Goal: Find specific page/section: Find specific page/section

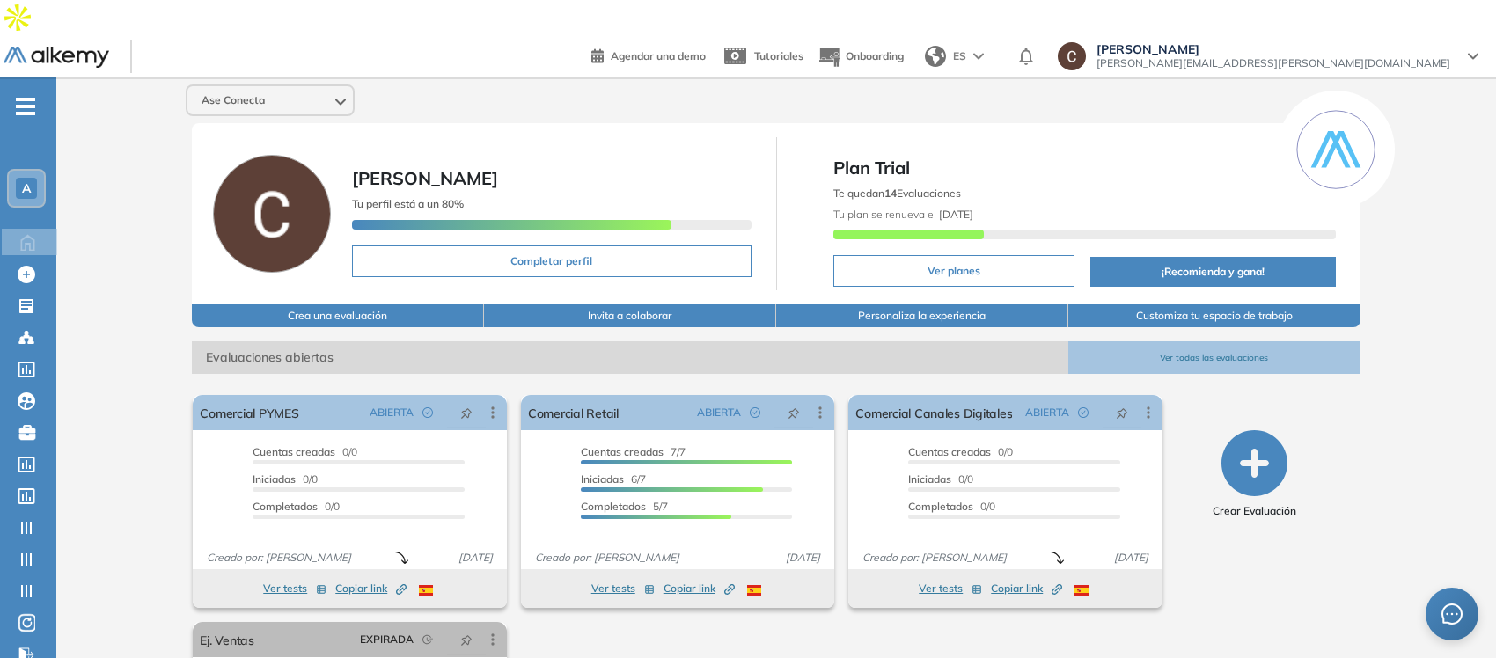
click at [18, 178] on div "A" at bounding box center [26, 188] width 21 height 21
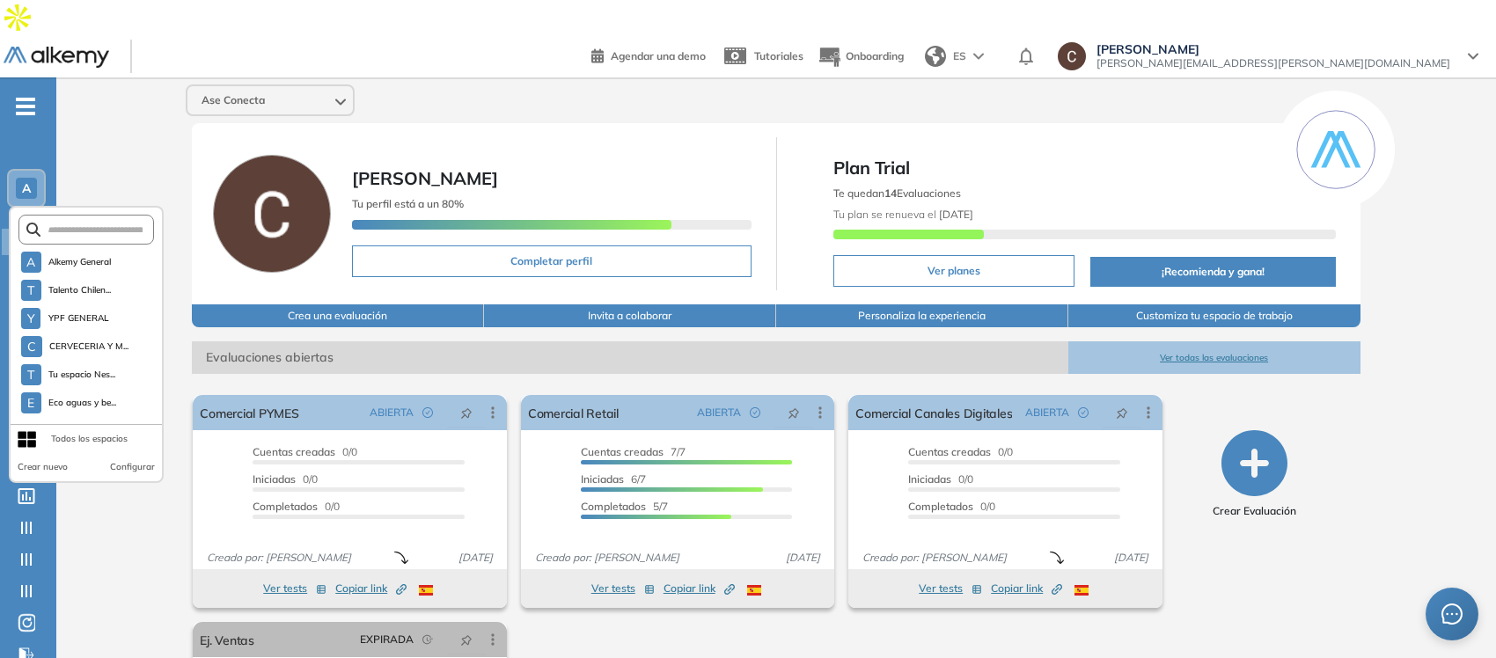
click at [125, 148] on div "Ase Conecta Carola Salerno Tu perfil está a un 80% Completar perfil Plan Trial …" at bounding box center [775, 463] width 1439 height 773
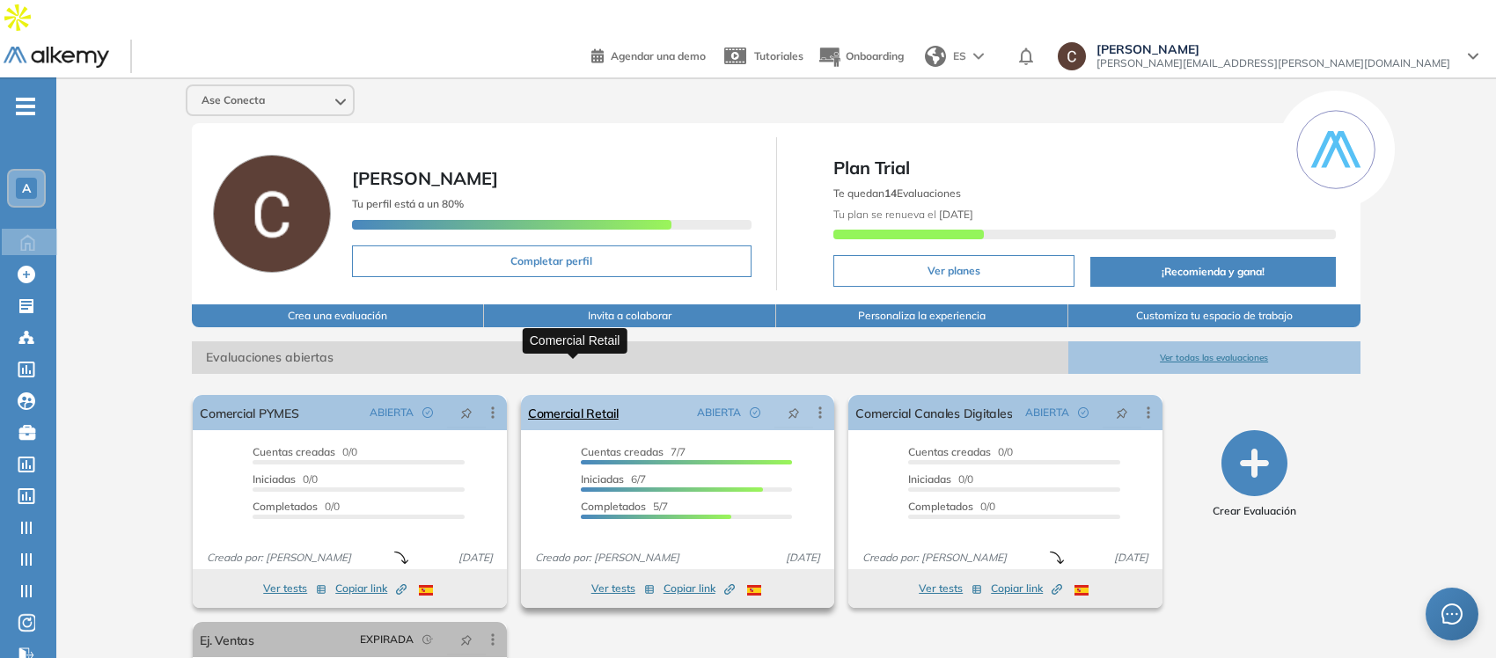
click at [567, 395] on link "Comercial Retail" at bounding box center [573, 412] width 91 height 35
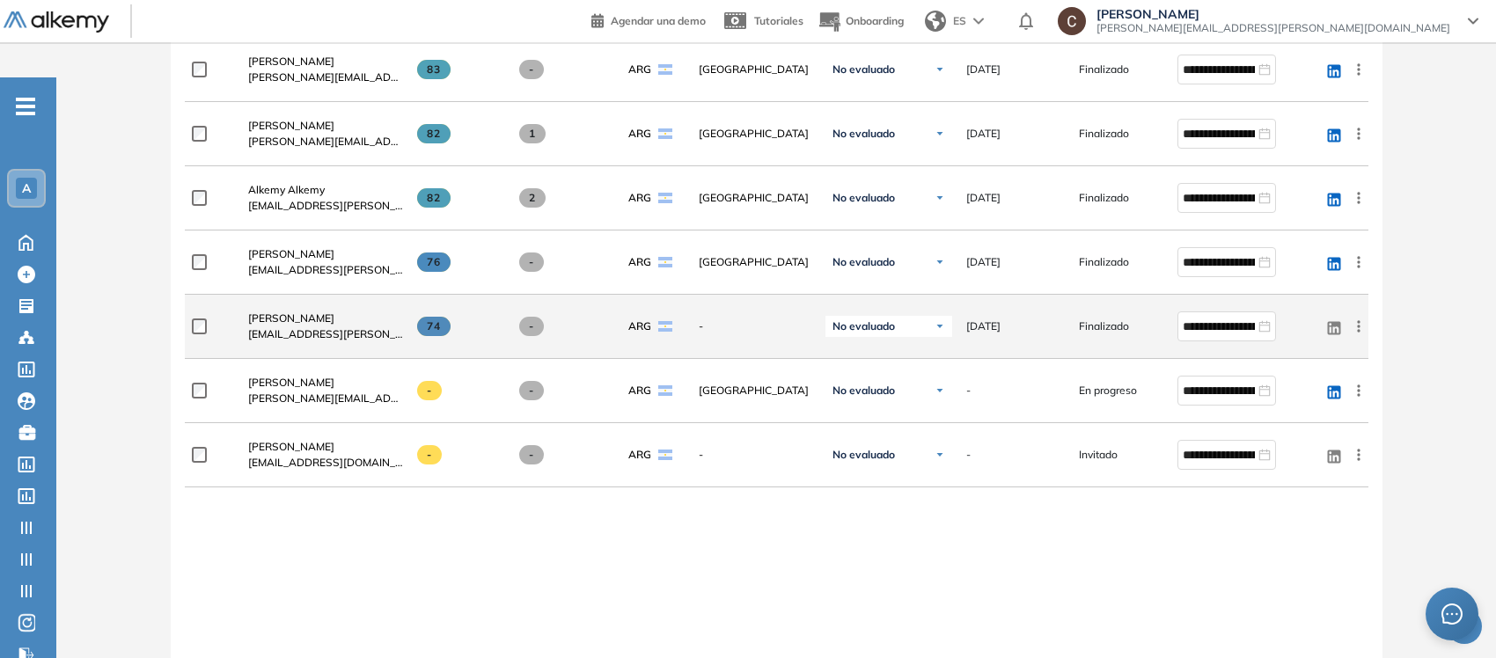
scroll to position [660, 0]
click at [291, 310] on span "Ángeles Aguero" at bounding box center [291, 316] width 86 height 13
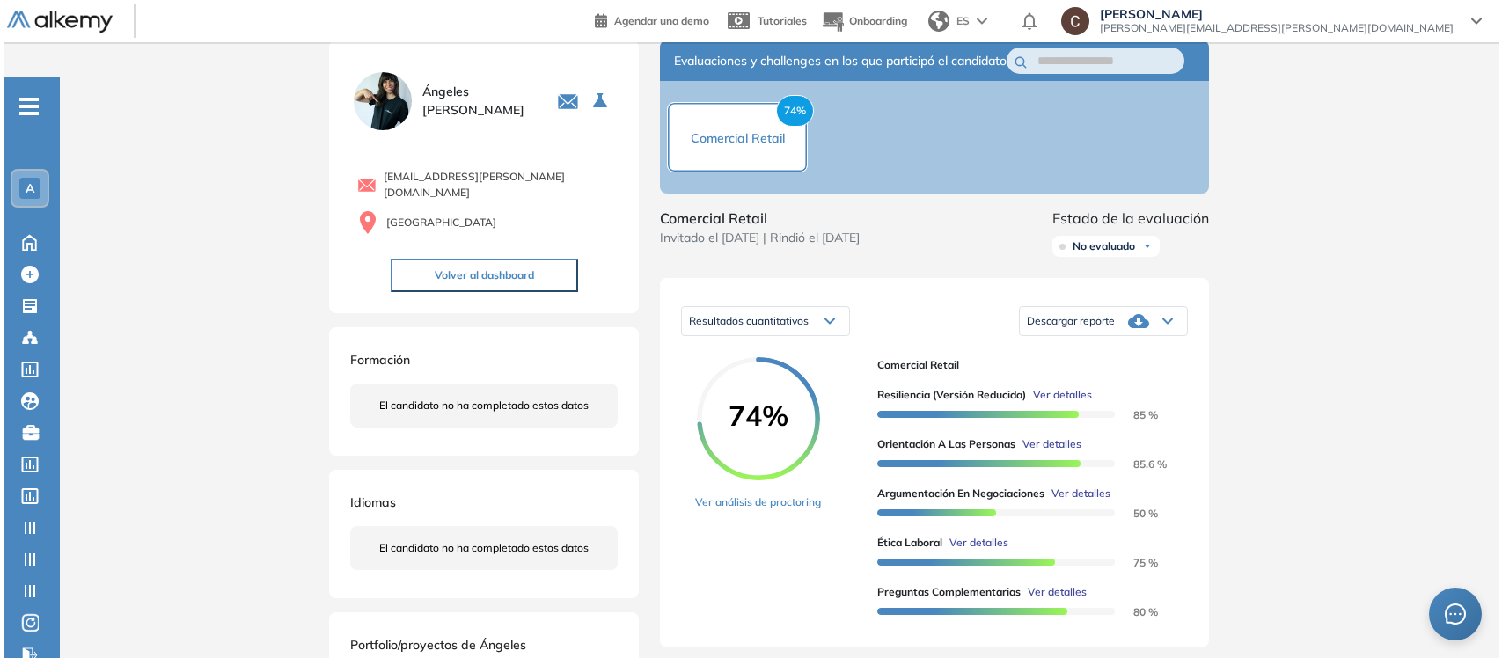
scroll to position [220, 0]
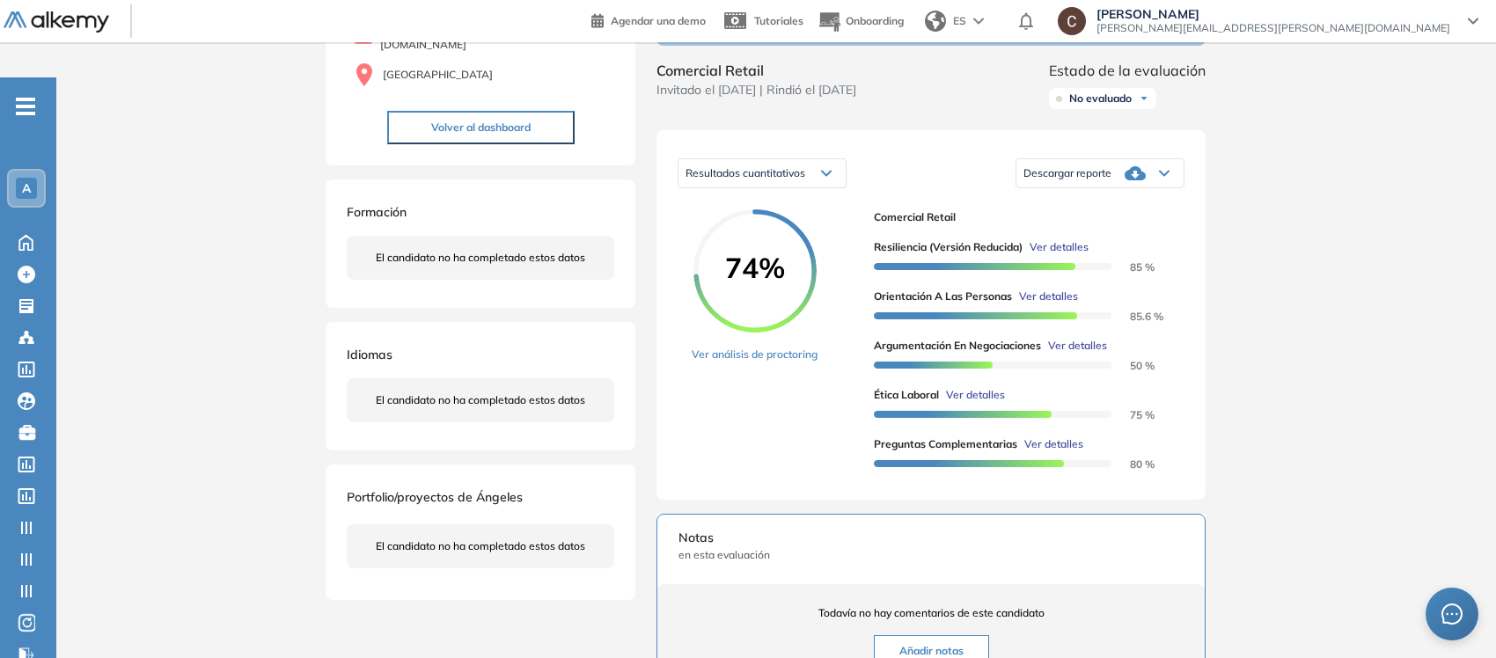
click at [1061, 436] on span "Ver detalles" at bounding box center [1053, 444] width 59 height 16
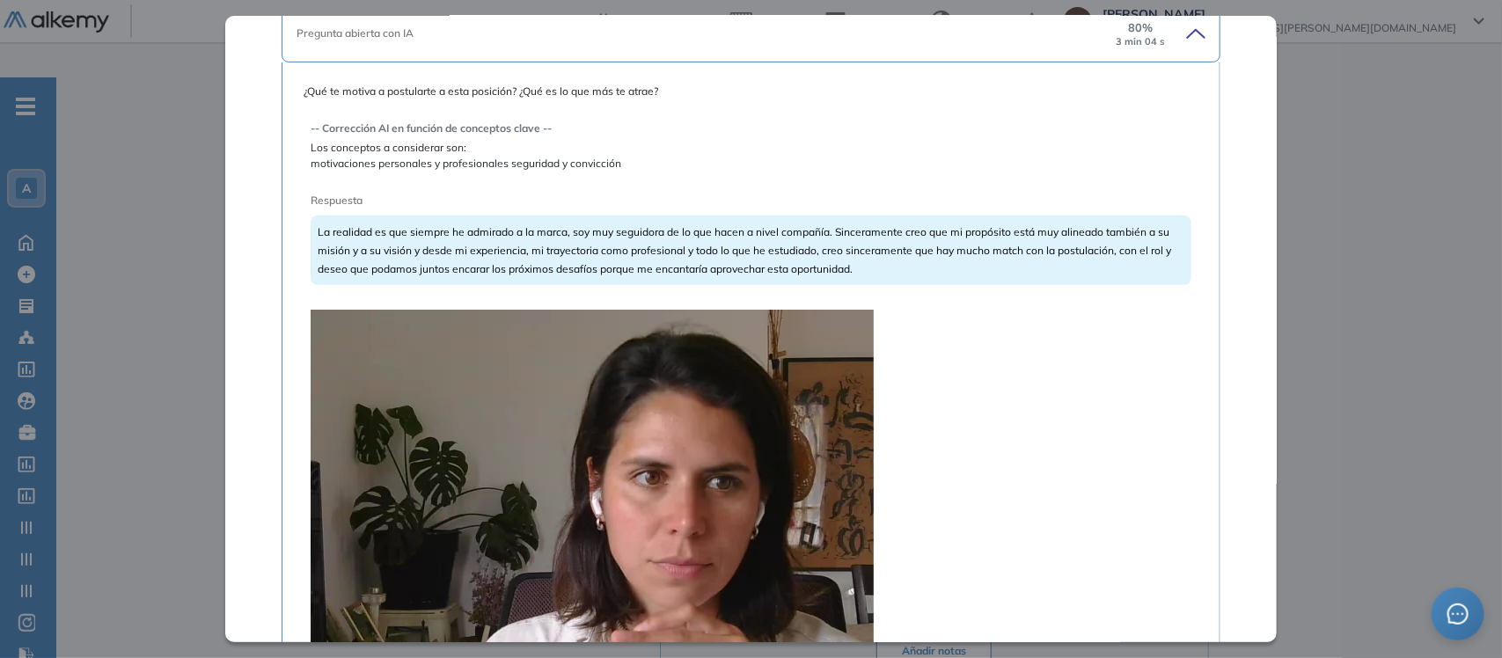
scroll to position [180, 0]
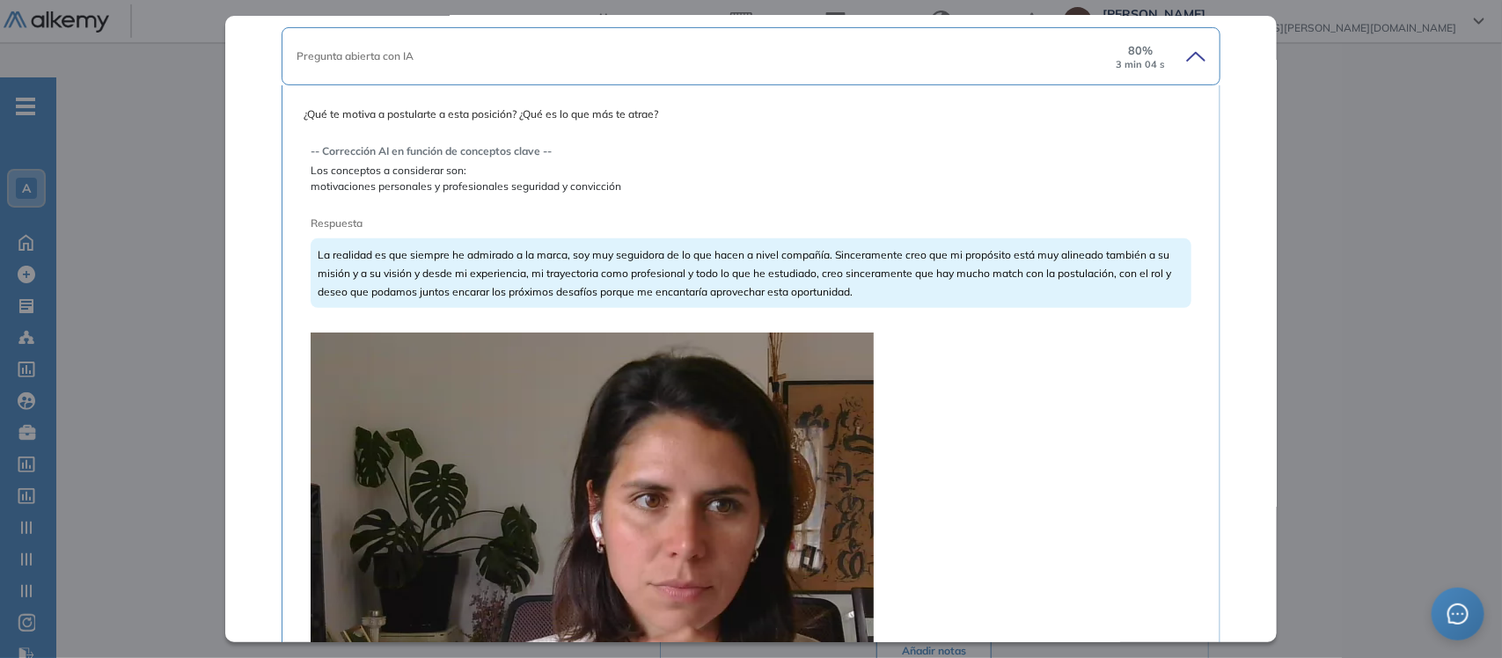
click at [1181, 62] on icon at bounding box center [1193, 56] width 25 height 25
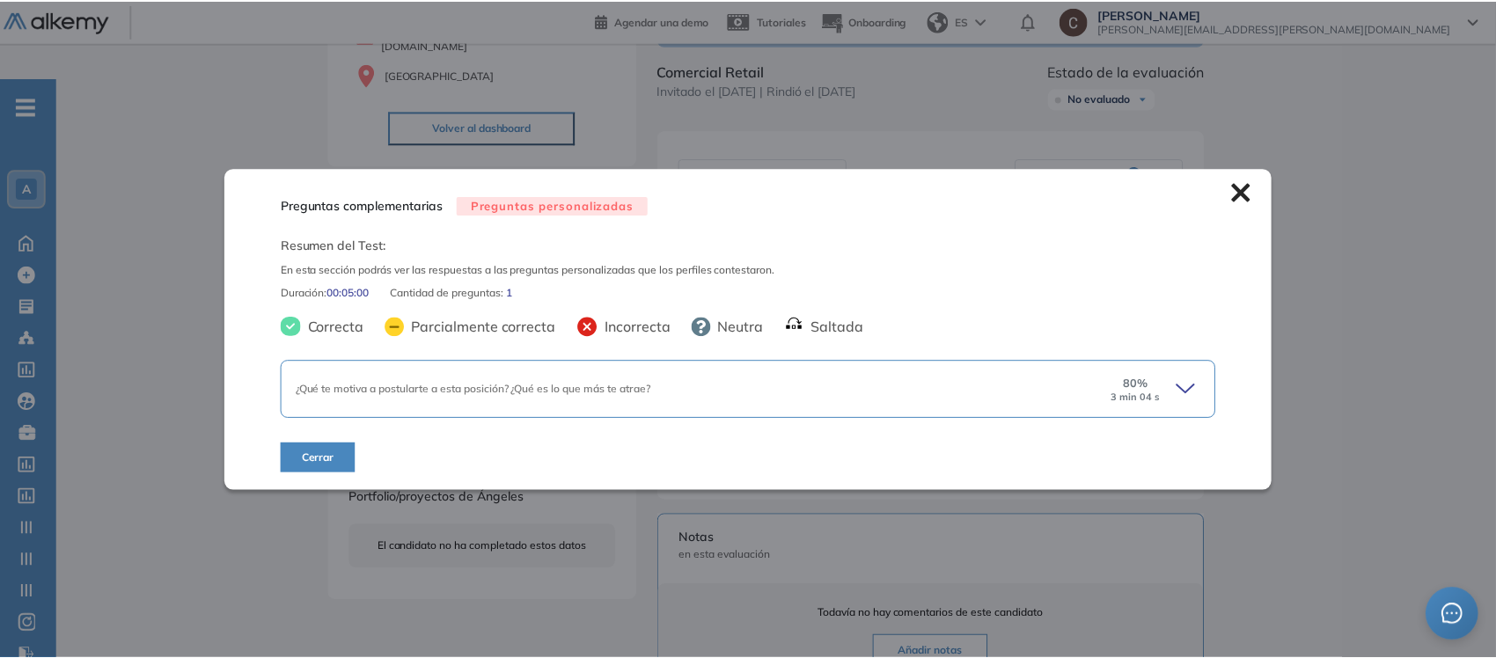
scroll to position [0, 0]
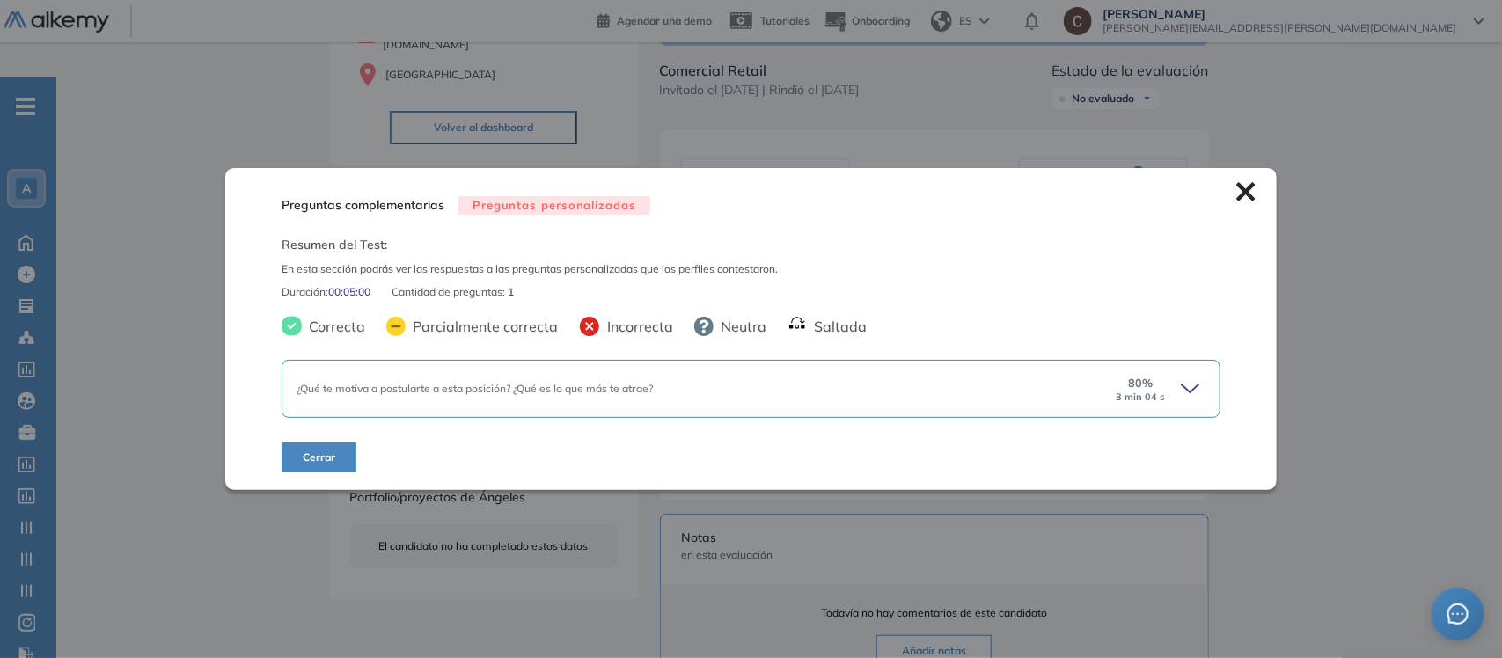
click at [1239, 189] on icon at bounding box center [1245, 191] width 18 height 18
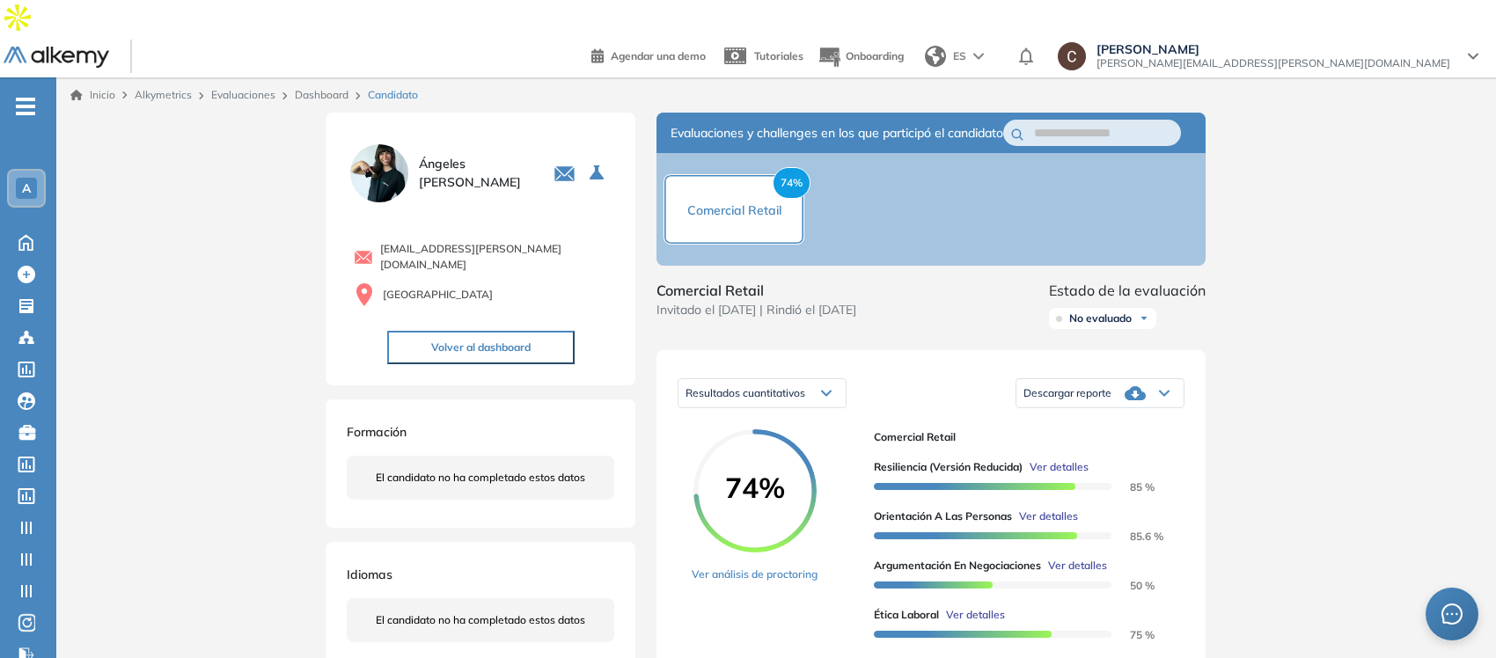
click at [35, 178] on div "A" at bounding box center [26, 188] width 21 height 21
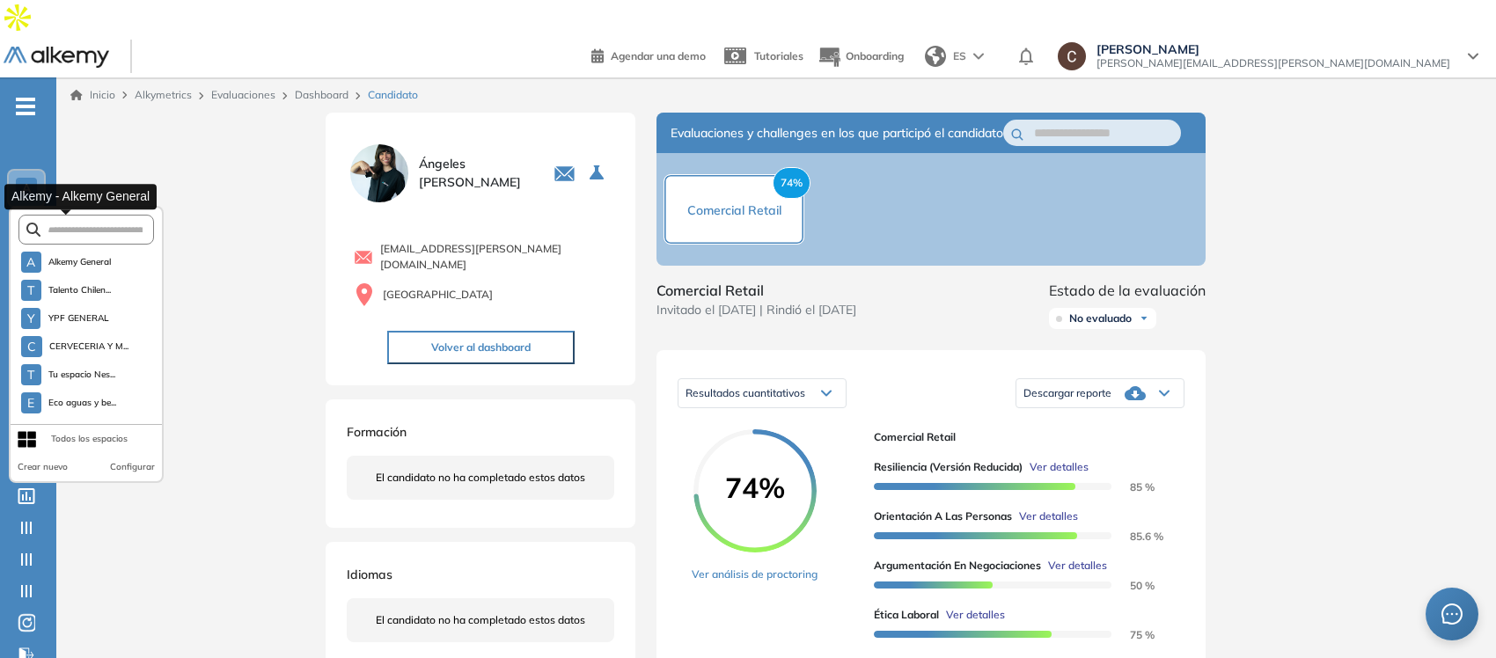
click at [51, 255] on span "Alkemy General" at bounding box center [79, 262] width 63 height 14
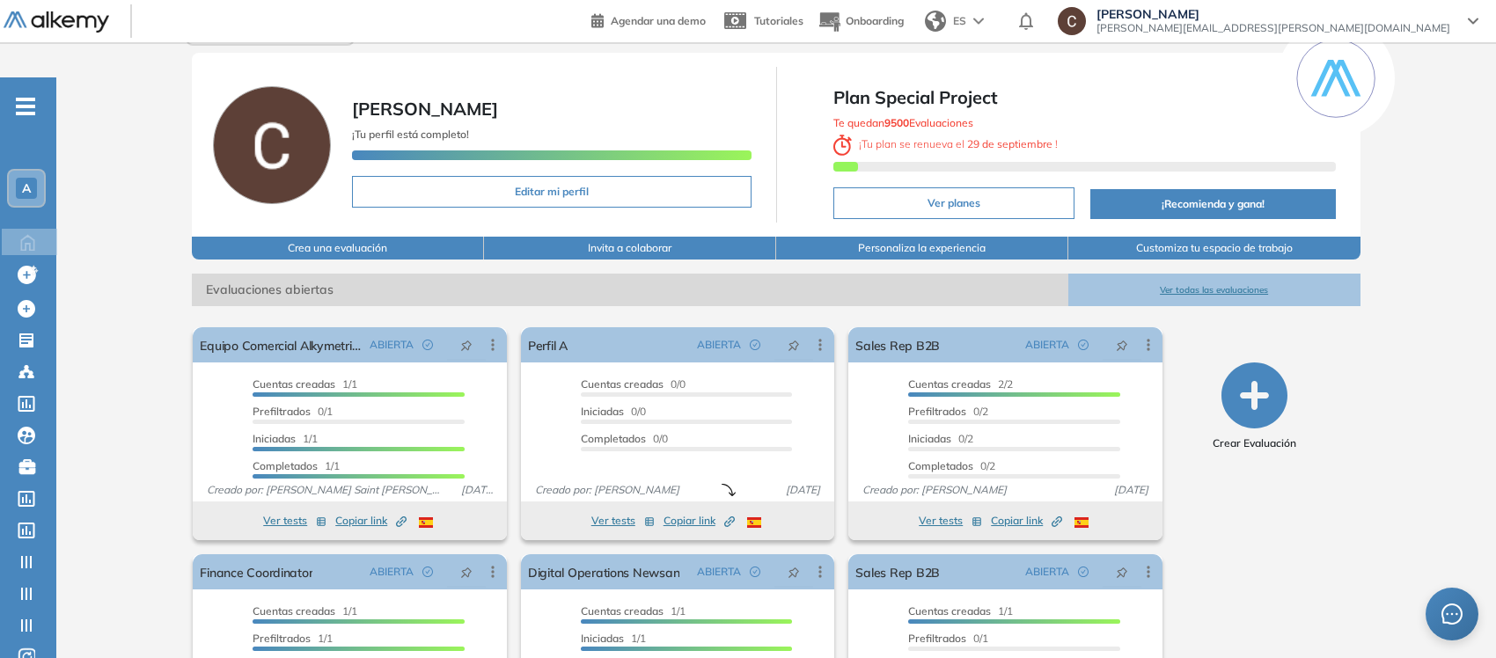
scroll to position [163, 0]
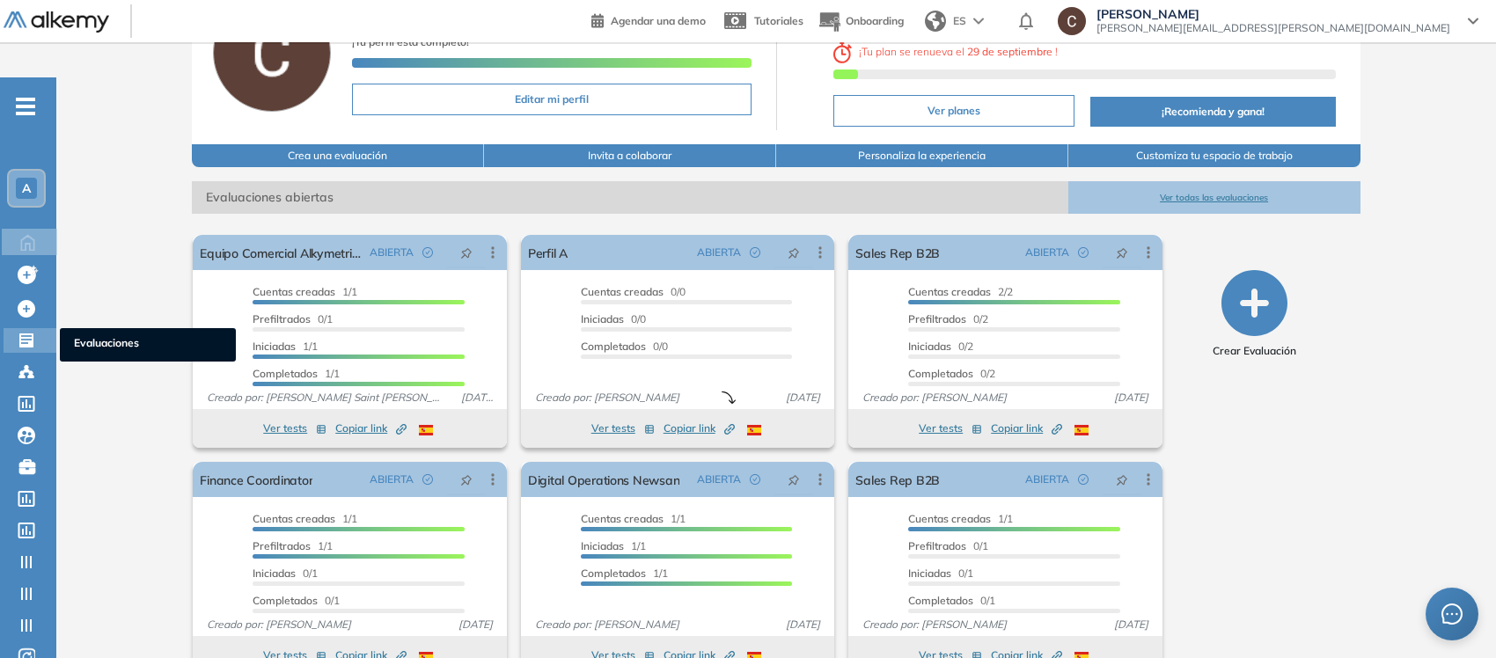
click at [24, 332] on icon at bounding box center [27, 341] width 18 height 18
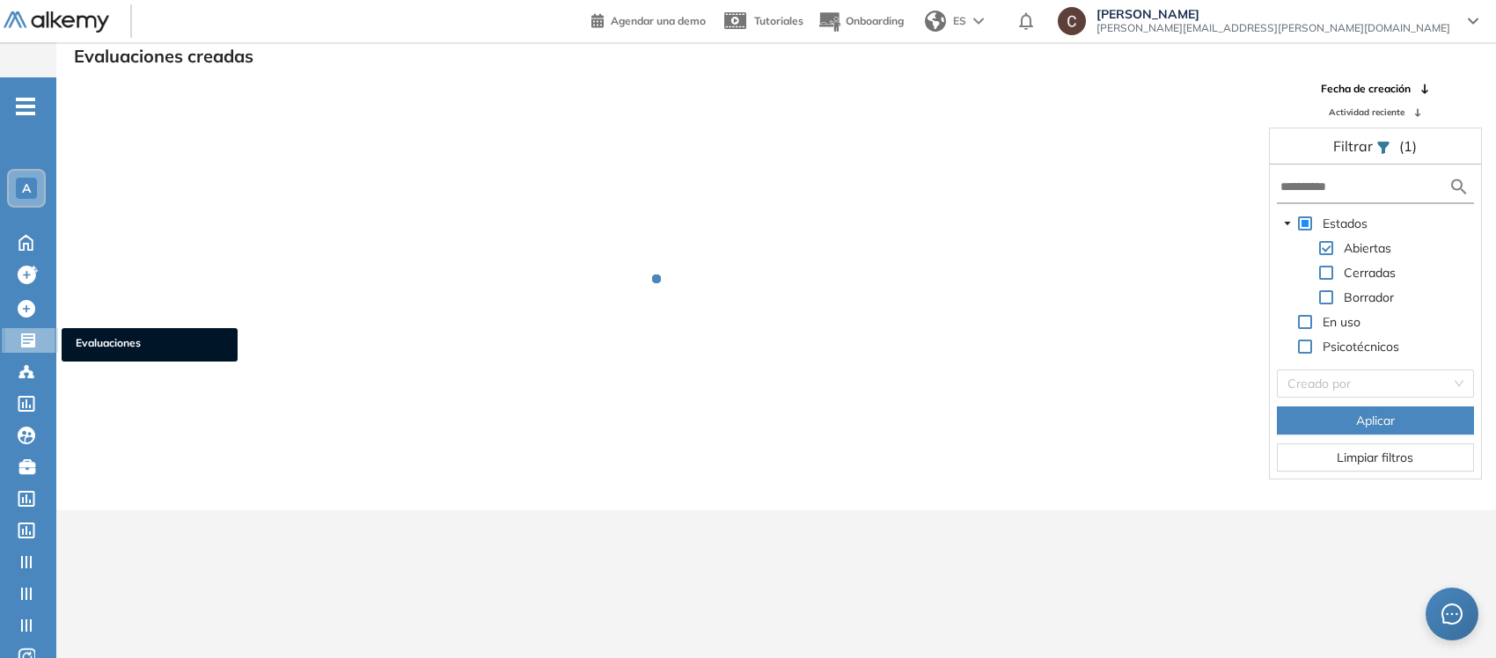
scroll to position [41, 0]
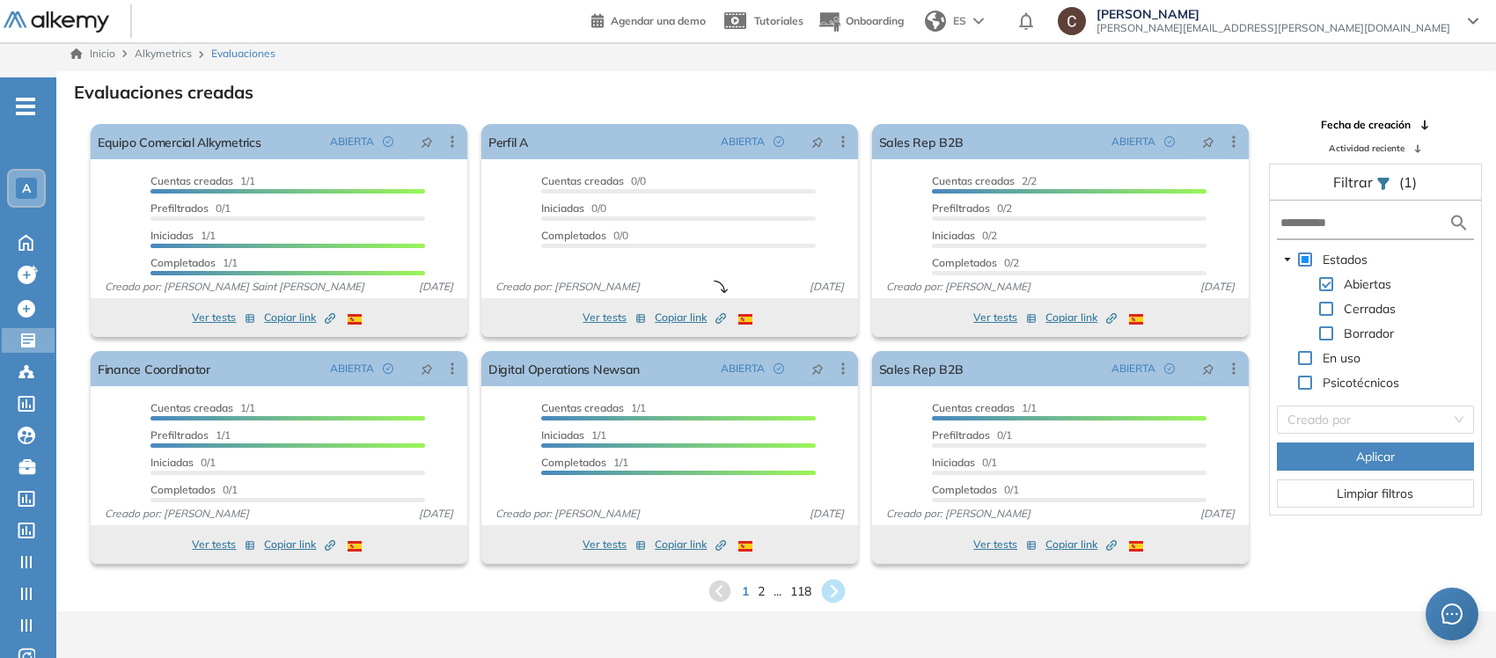
click at [840, 580] on icon at bounding box center [833, 592] width 24 height 24
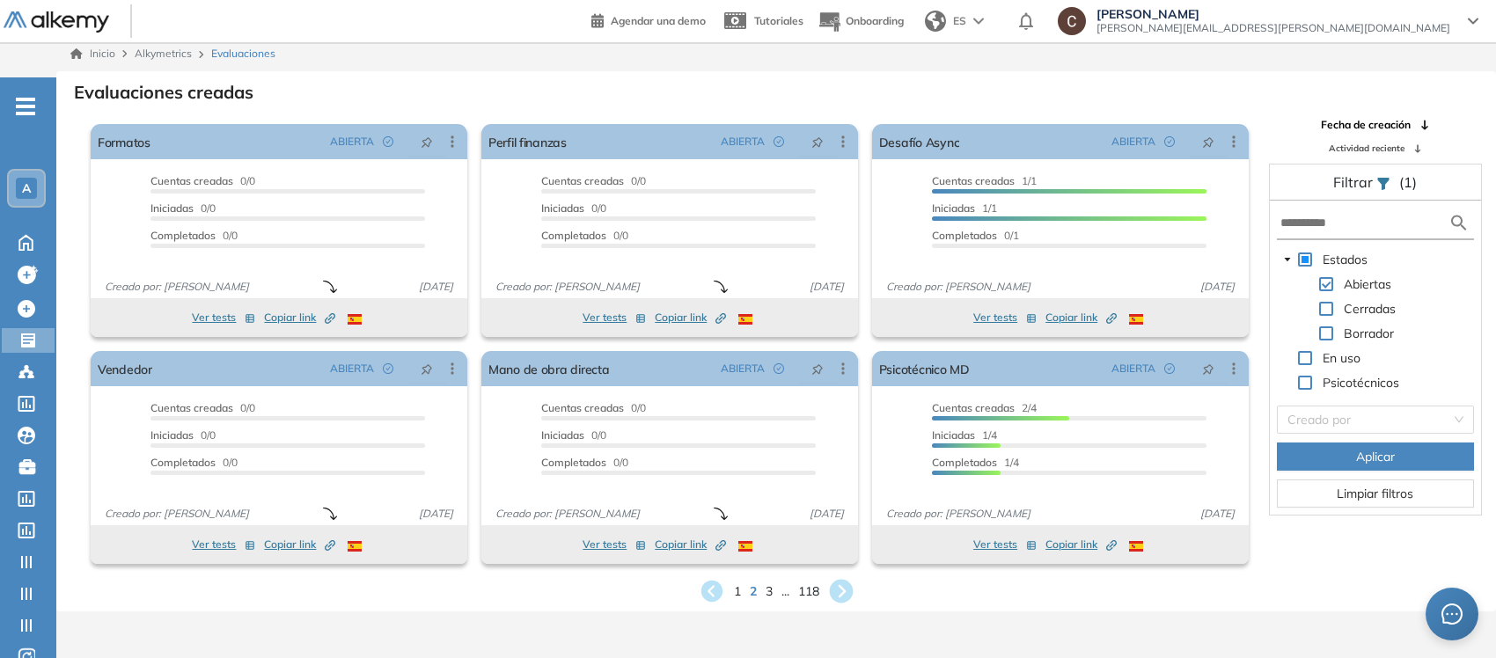
click at [840, 580] on icon at bounding box center [841, 592] width 24 height 24
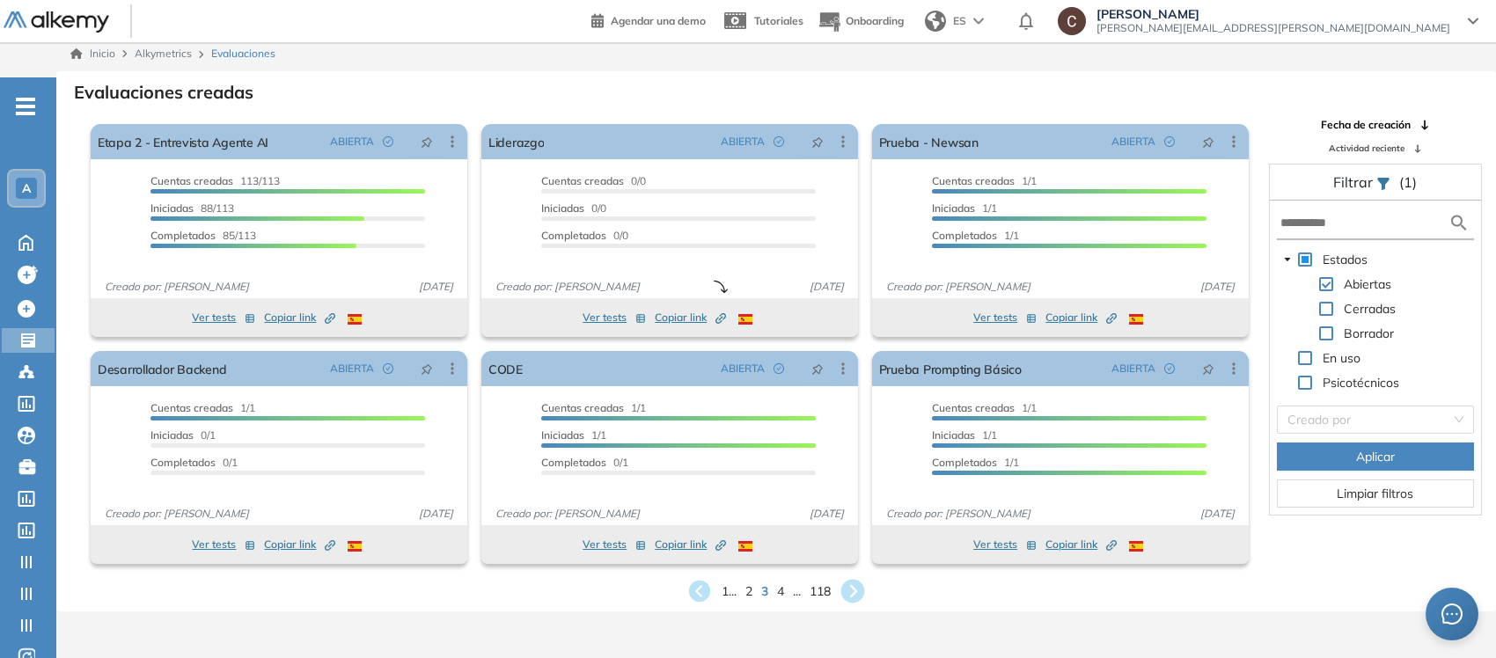
click at [851, 580] on icon at bounding box center [853, 592] width 24 height 24
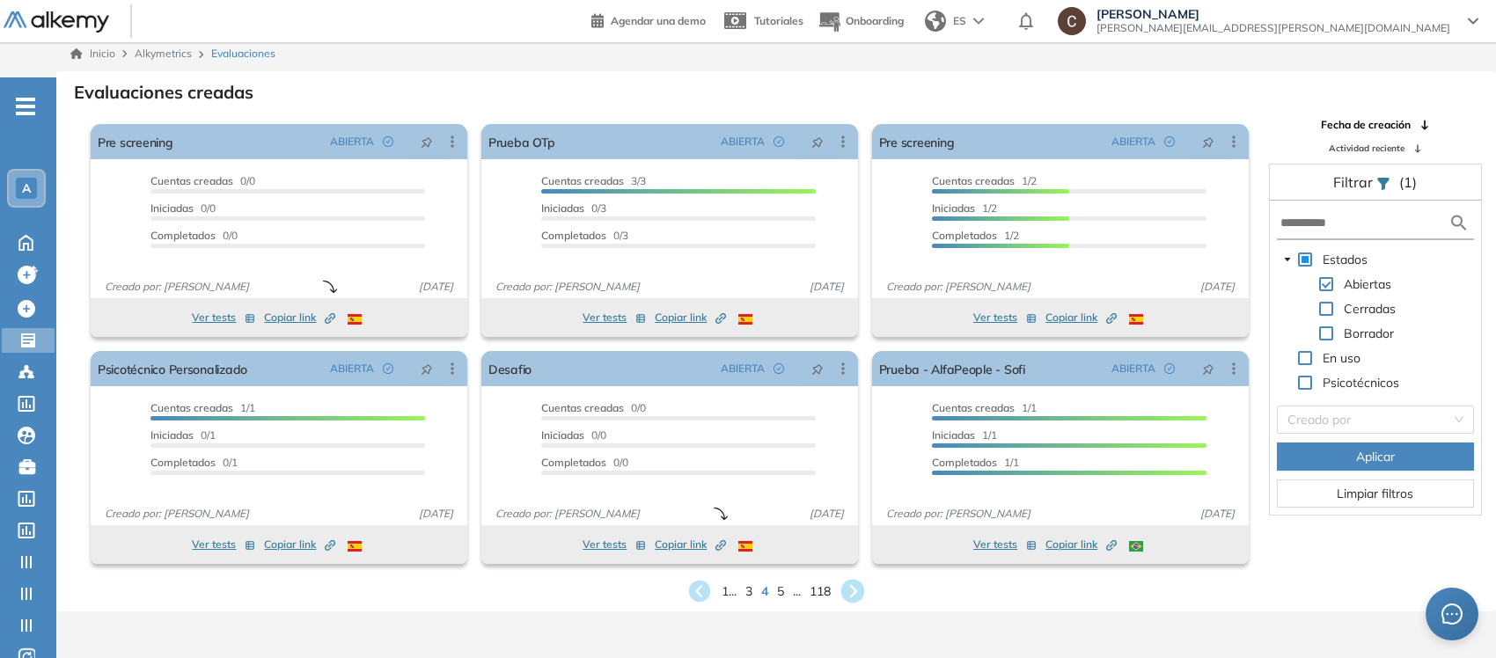
click at [847, 580] on icon at bounding box center [853, 592] width 24 height 24
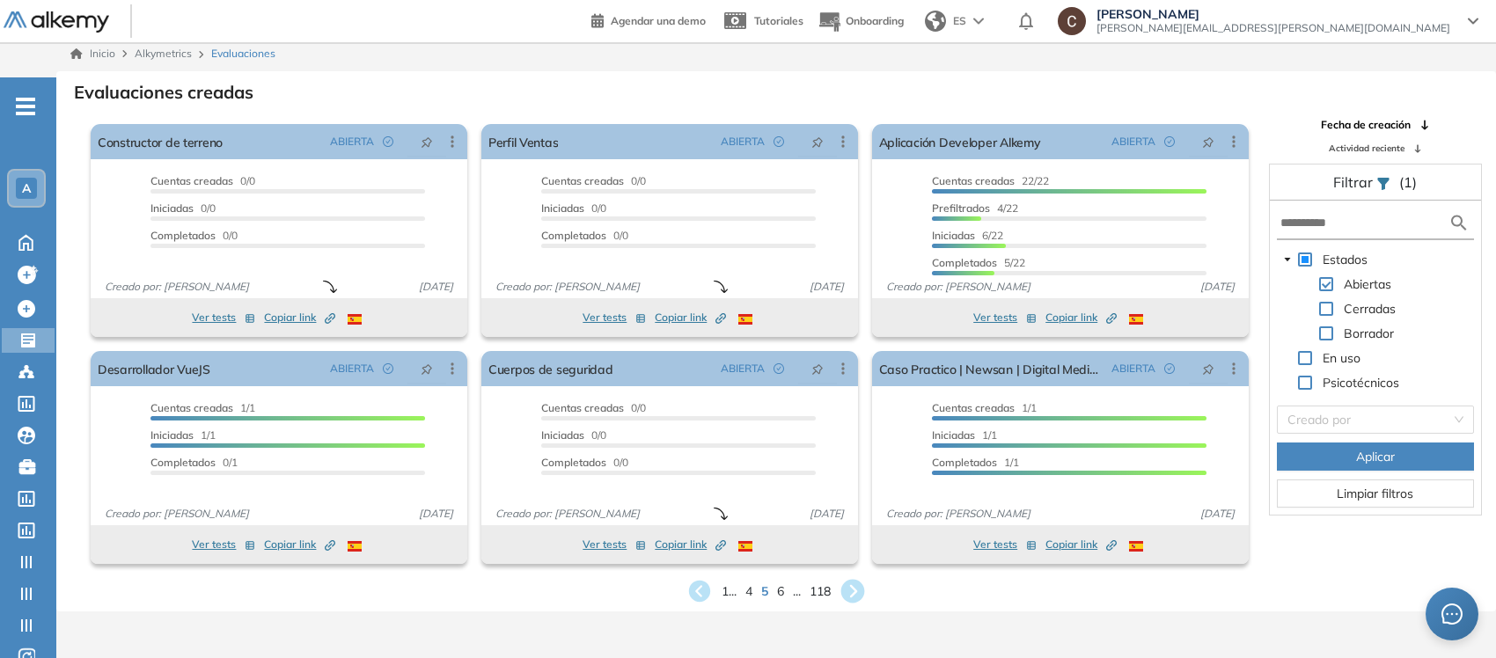
click at [853, 580] on icon at bounding box center [853, 592] width 24 height 24
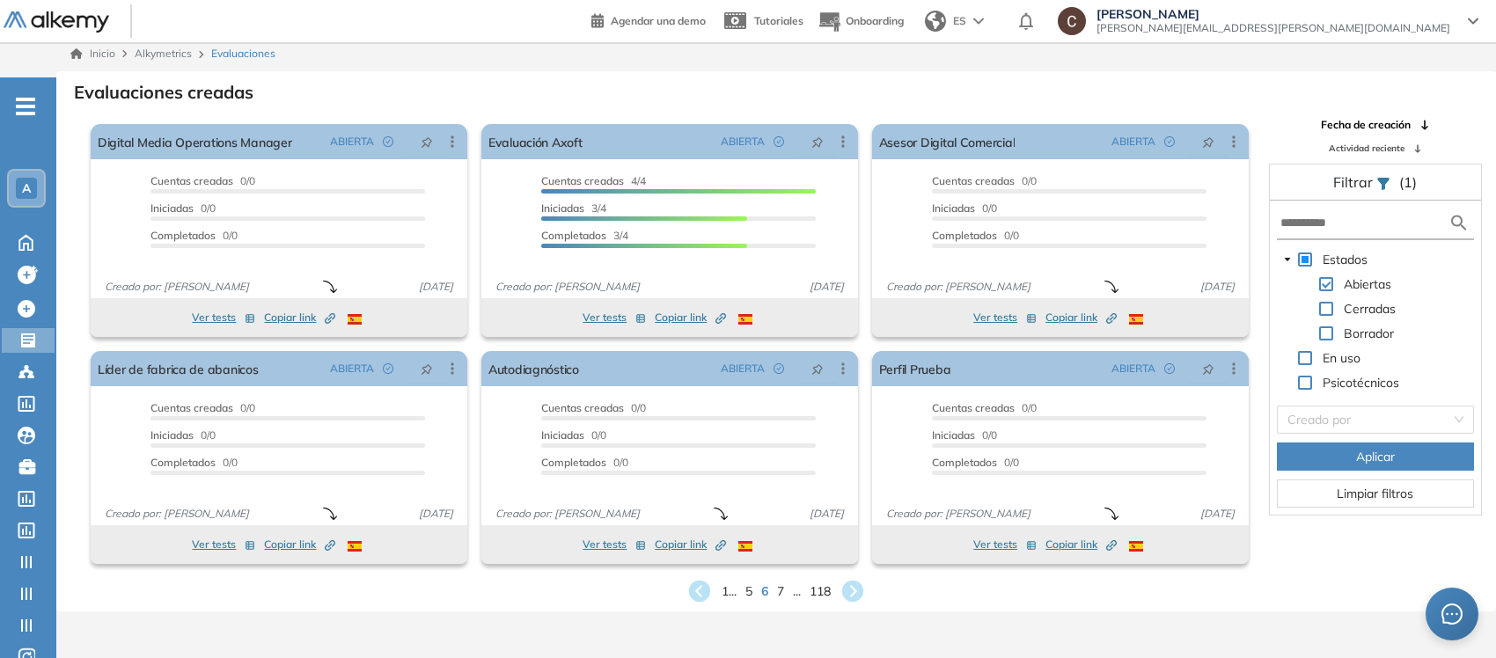
drag, startPoint x: 853, startPoint y: 554, endPoint x: 1022, endPoint y: 596, distance: 173.9
click at [1022, 596] on div "Inicio Alkymetrics Evaluaciones Evaluaciones creadas El proctoring será activad…" at bounding box center [775, 365] width 1439 height 658
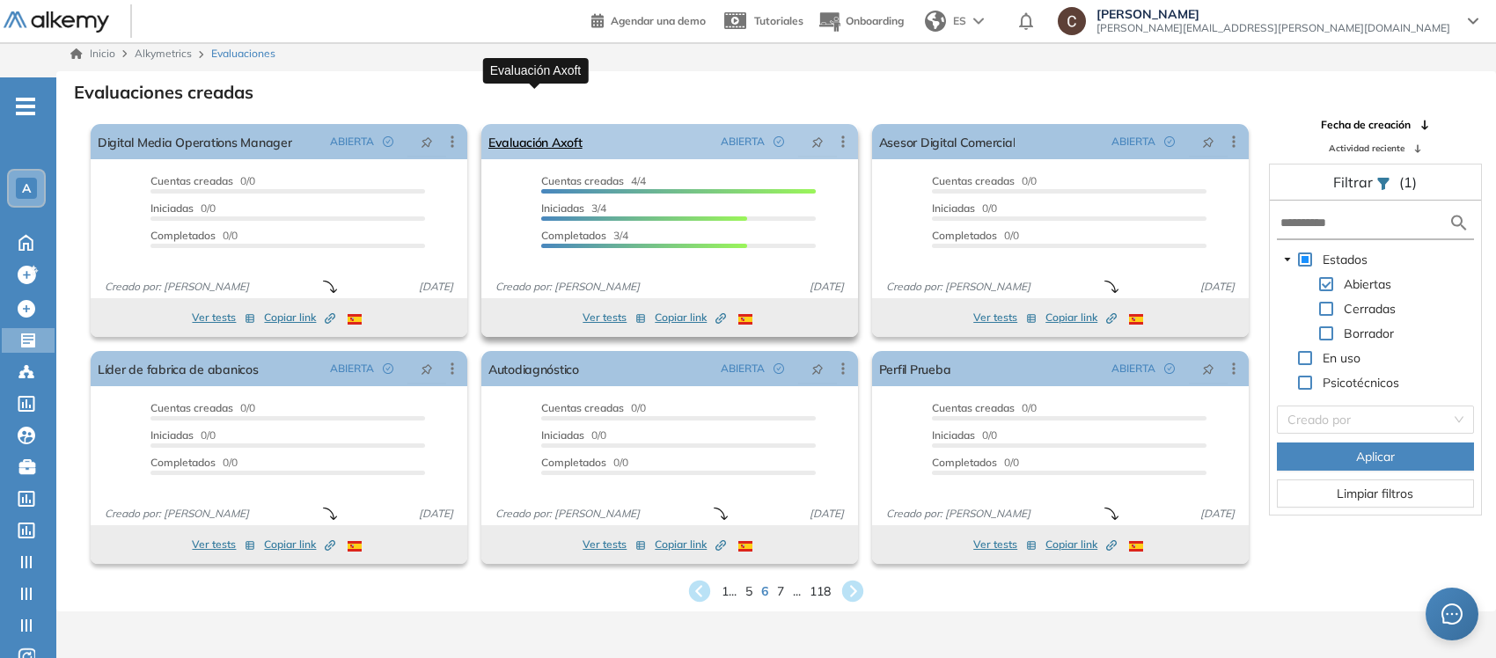
click at [568, 124] on link "Evaluación Axoft" at bounding box center [535, 141] width 94 height 35
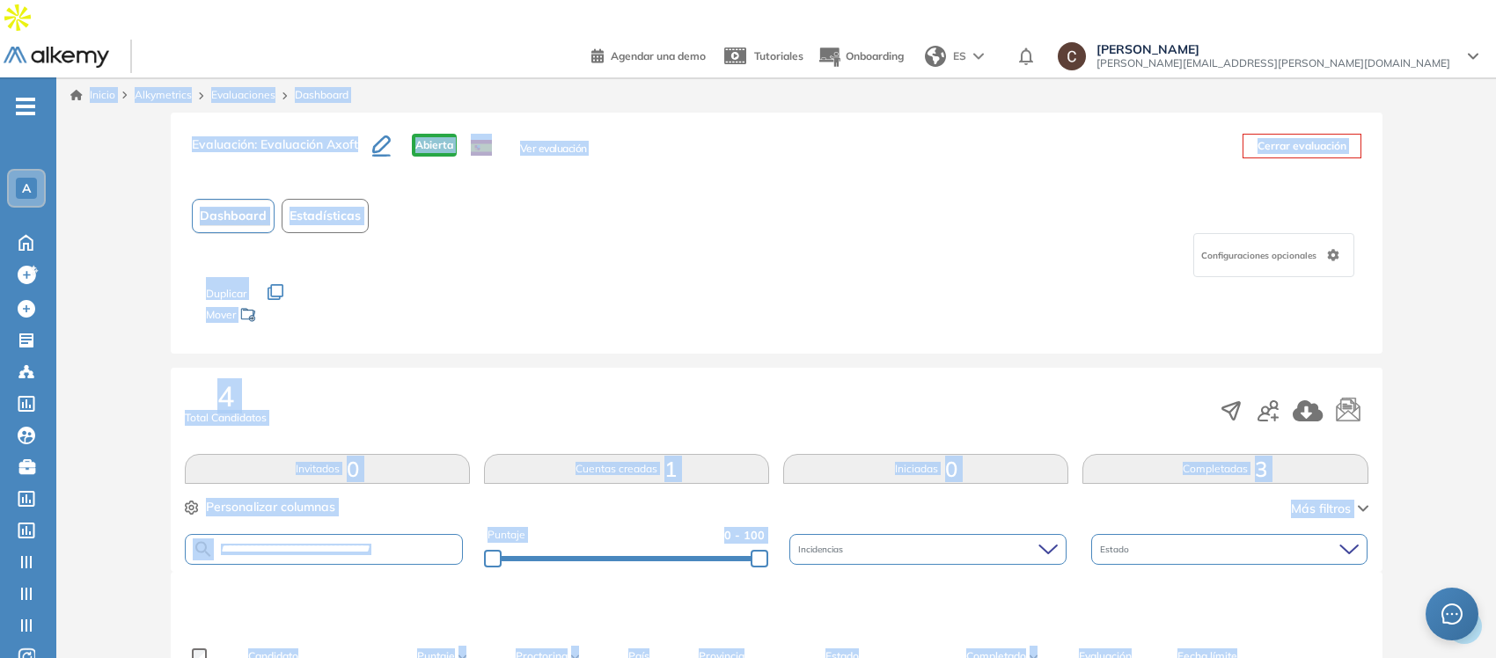
click at [777, 312] on div "Evaluación : Evaluación Axoft Abierta Ver evaluación Cerrar evaluación Dashboar…" at bounding box center [776, 233] width 1211 height 241
click at [172, 139] on div "Evaluación : Evaluación Axoft Abierta Ver evaluación Cerrar evaluación Dashboar…" at bounding box center [776, 233] width 1211 height 241
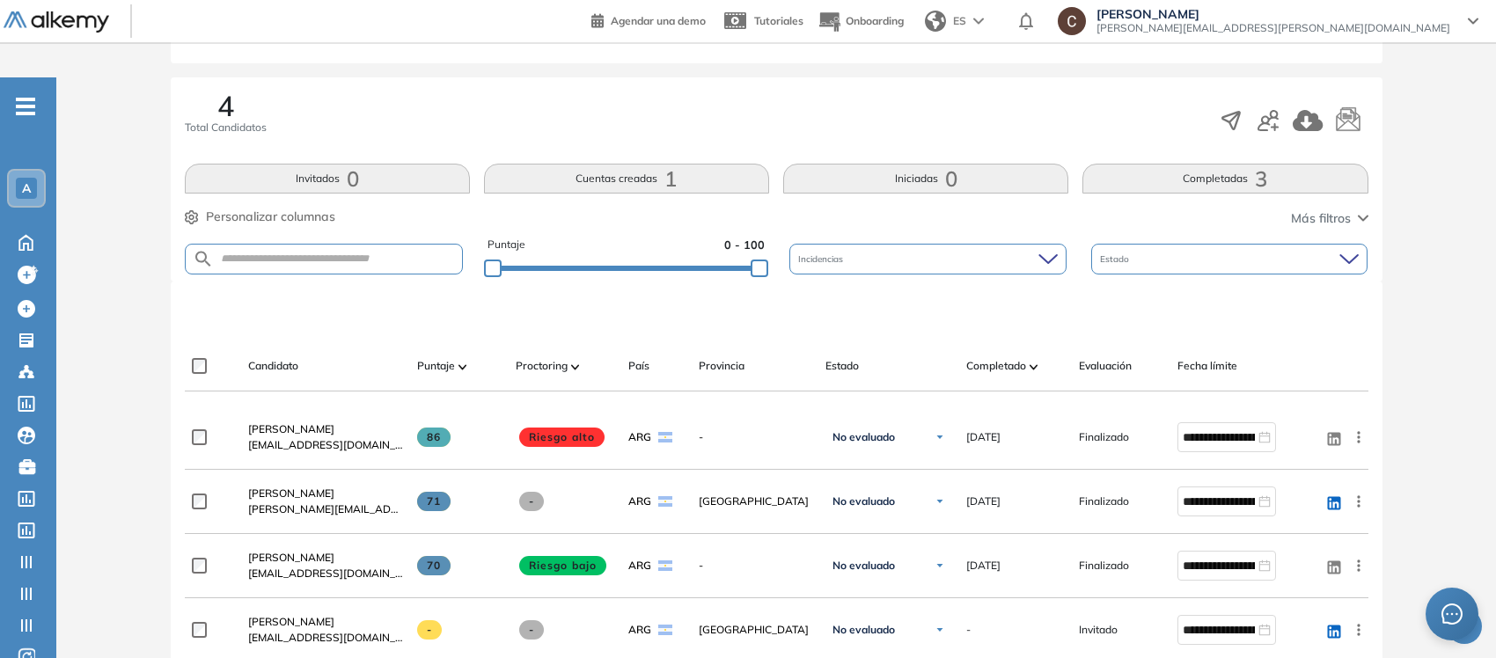
scroll to position [330, 0]
